Goal: Use online tool/utility: Utilize a website feature to perform a specific function

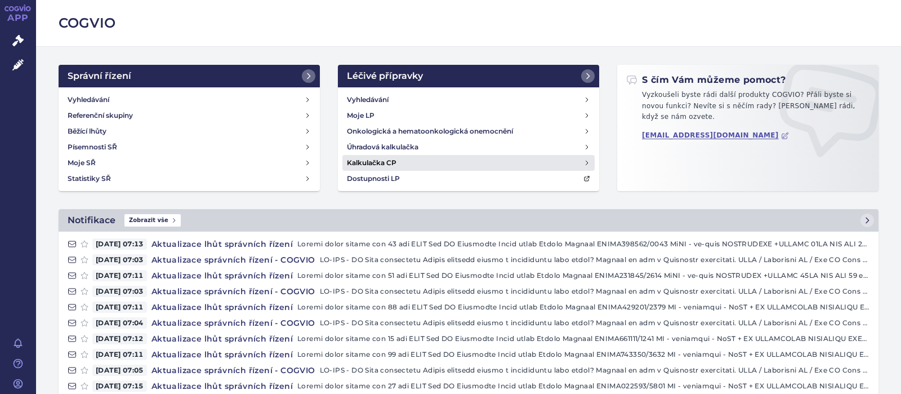
click at [377, 159] on h4 "Kalkulačka CP" at bounding box center [372, 162] width 50 height 11
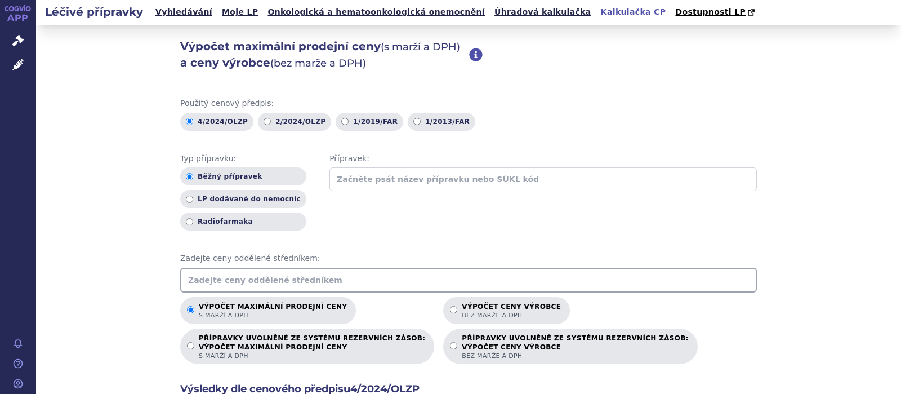
click at [295, 276] on input "text" at bounding box center [468, 280] width 577 height 25
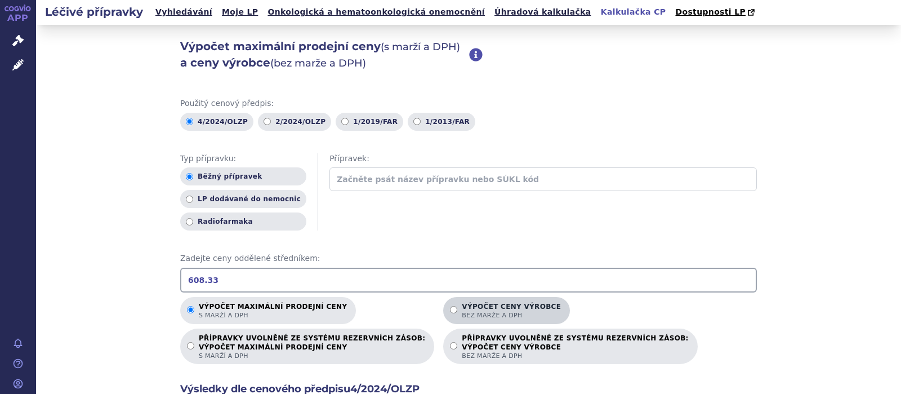
type input "608.33"
click at [450, 310] on input "Výpočet ceny výrobce bez marže a DPH" at bounding box center [453, 309] width 7 height 7
radio input "true"
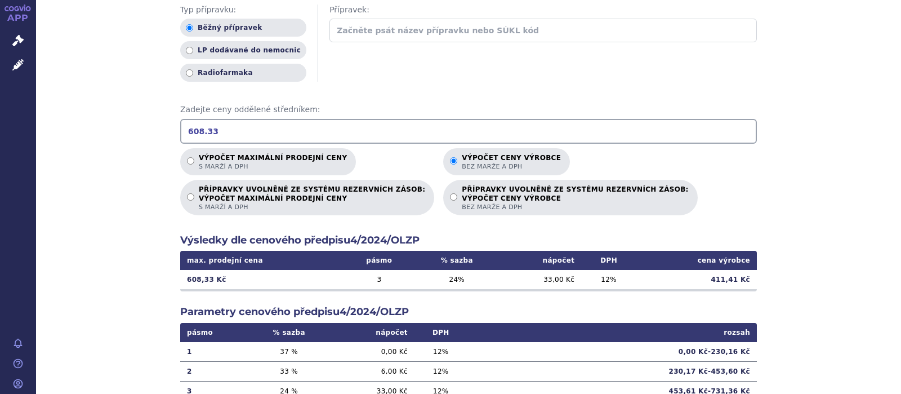
scroll to position [220, 0]
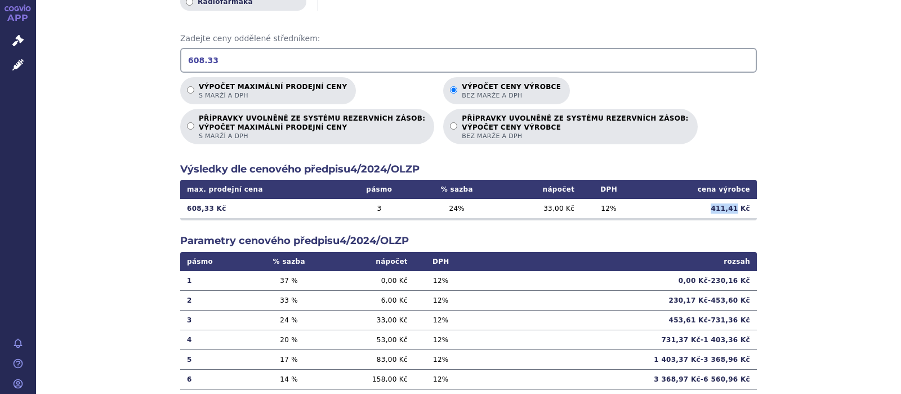
drag, startPoint x: 740, startPoint y: 208, endPoint x: 716, endPoint y: 208, distance: 23.1
click at [716, 208] on td "411,41 Kč" at bounding box center [696, 208] width 121 height 19
copy td "411,41"
drag, startPoint x: 218, startPoint y: 65, endPoint x: 133, endPoint y: 69, distance: 85.1
click at [180, 68] on input "608.33" at bounding box center [468, 60] width 577 height 25
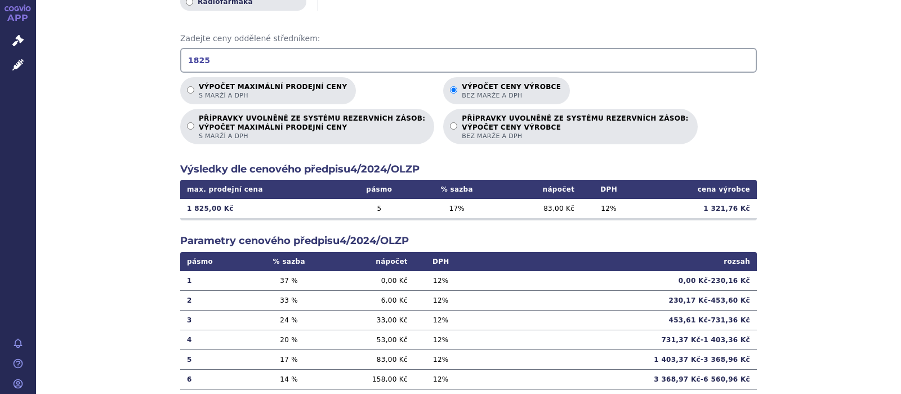
type input "1825"
drag, startPoint x: 740, startPoint y: 207, endPoint x: 689, endPoint y: 213, distance: 51.1
click at [689, 213] on td "1 321,76 Kč" at bounding box center [696, 208] width 121 height 19
copy td "1 321,76"
